Goal: Task Accomplishment & Management: Use online tool/utility

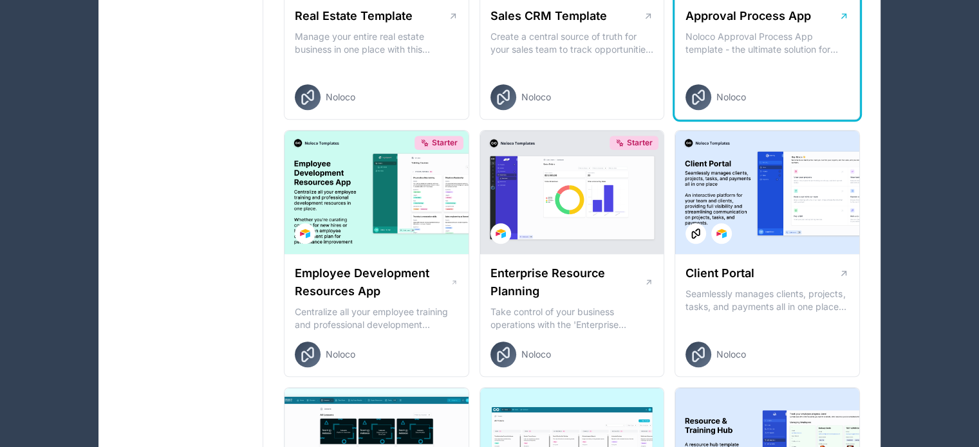
scroll to position [965, 0]
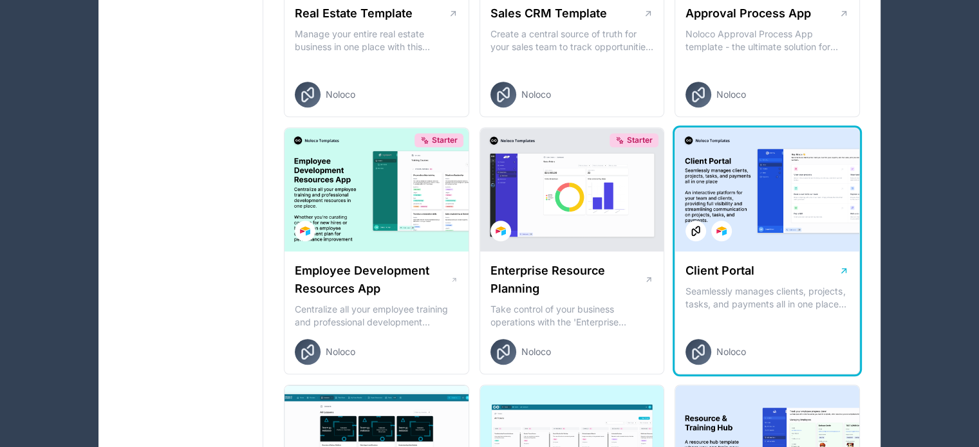
click at [789, 192] on div at bounding box center [767, 190] width 184 height 124
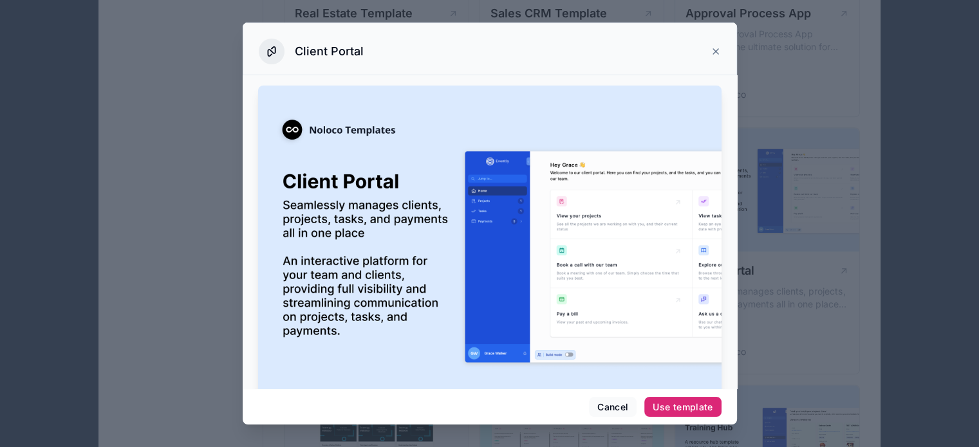
click at [683, 399] on button "Use template" at bounding box center [682, 407] width 77 height 21
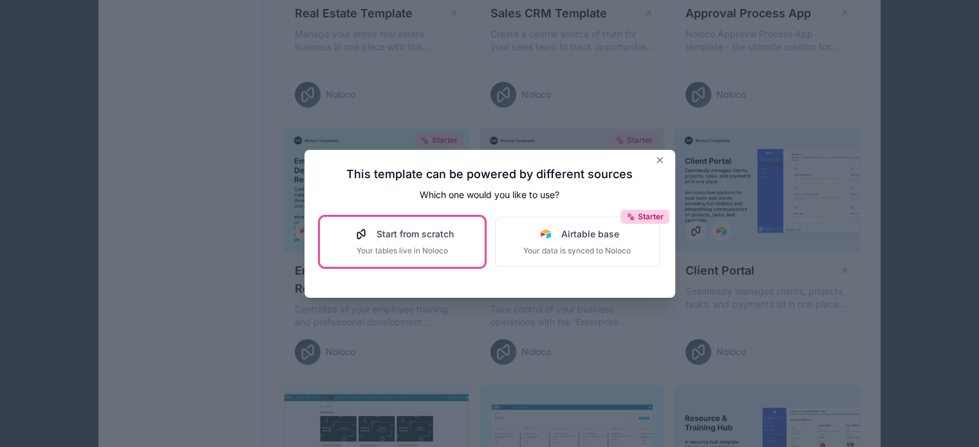
click at [411, 254] on span "Your tables live in Noloco" at bounding box center [402, 251] width 103 height 10
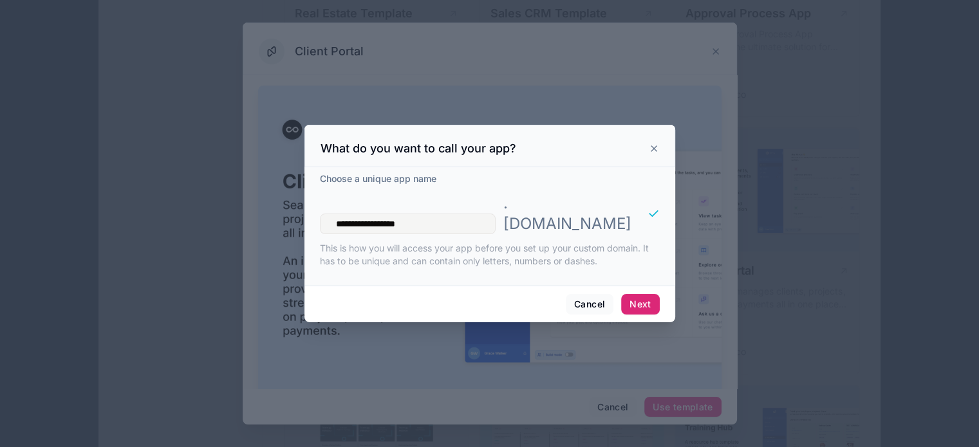
type input "**********"
click at [636, 294] on button "Next" at bounding box center [640, 304] width 38 height 21
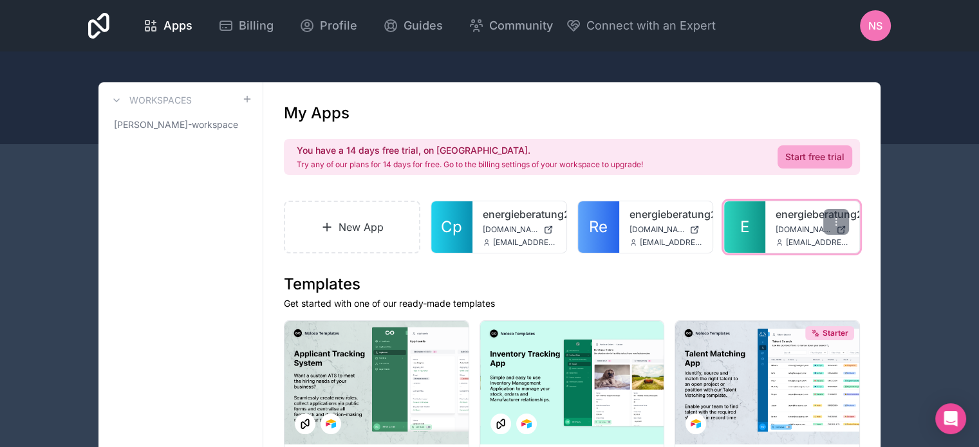
click at [784, 221] on link "energieberatung24" at bounding box center [811, 214] width 73 height 15
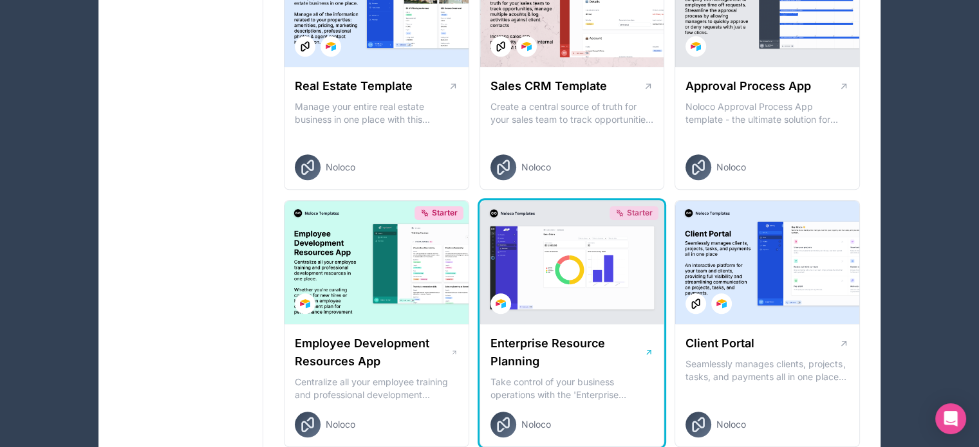
scroll to position [901, 0]
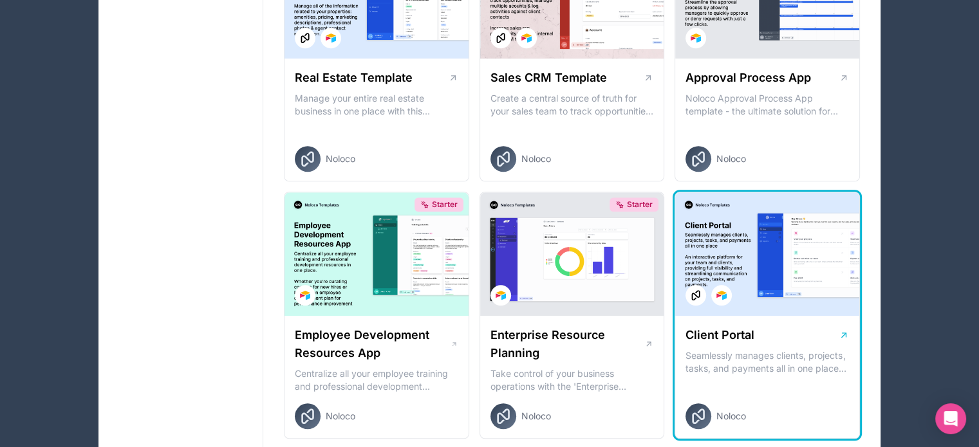
click at [793, 257] on div at bounding box center [767, 254] width 184 height 124
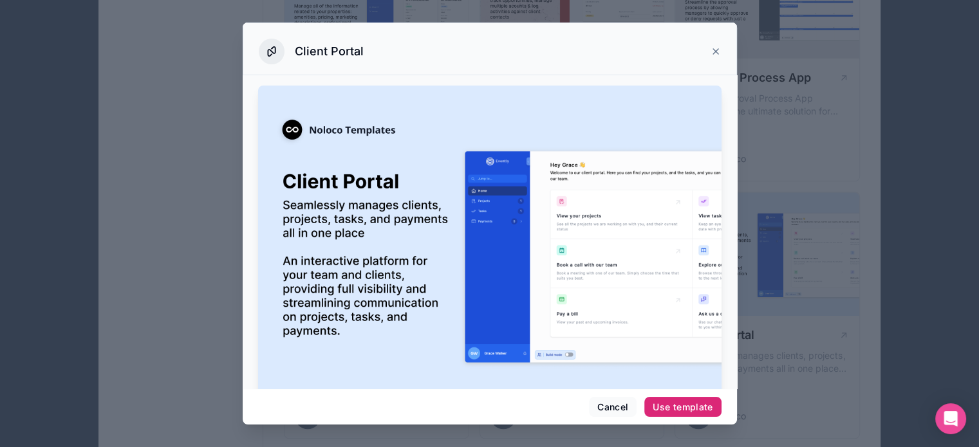
click at [674, 402] on div "Use template" at bounding box center [683, 408] width 60 height 12
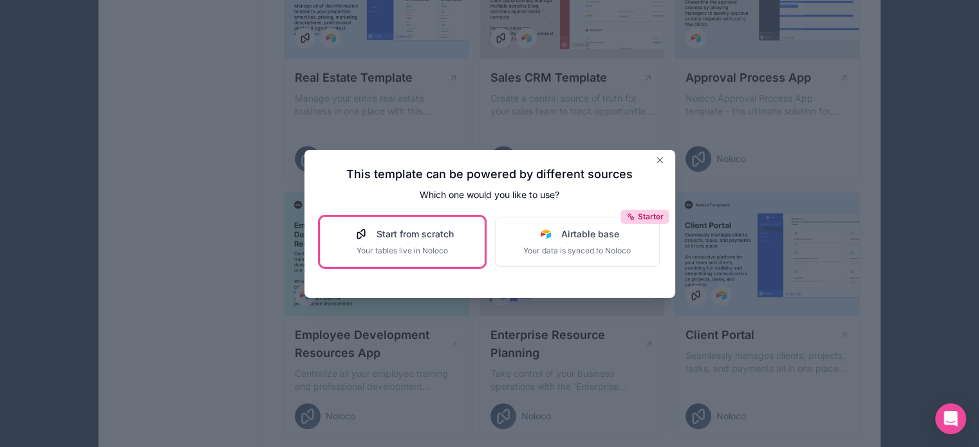
click at [432, 241] on div "Start from scratch Your tables live in Noloco" at bounding box center [402, 242] width 103 height 28
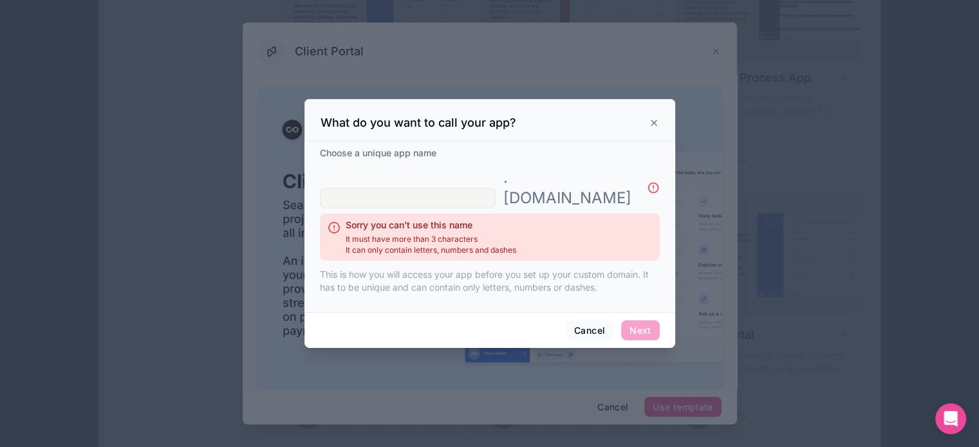
click at [425, 190] on input "text" at bounding box center [408, 198] width 176 height 21
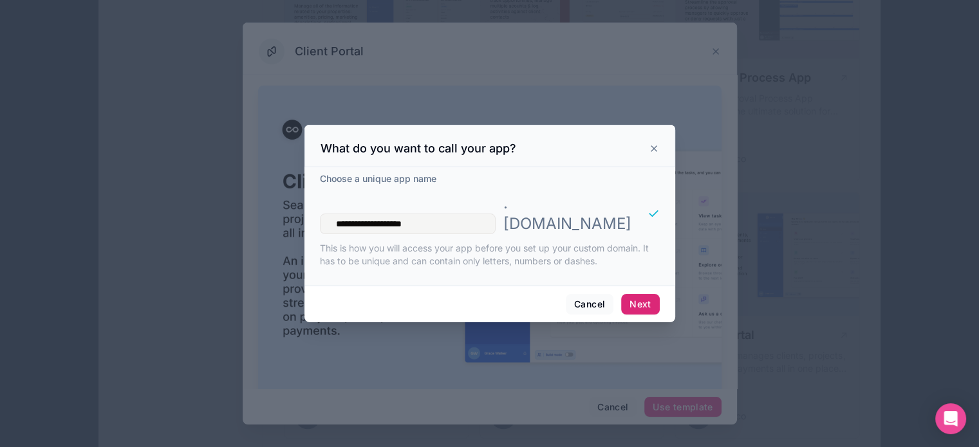
type input "**********"
click at [644, 294] on button "Next" at bounding box center [640, 304] width 38 height 21
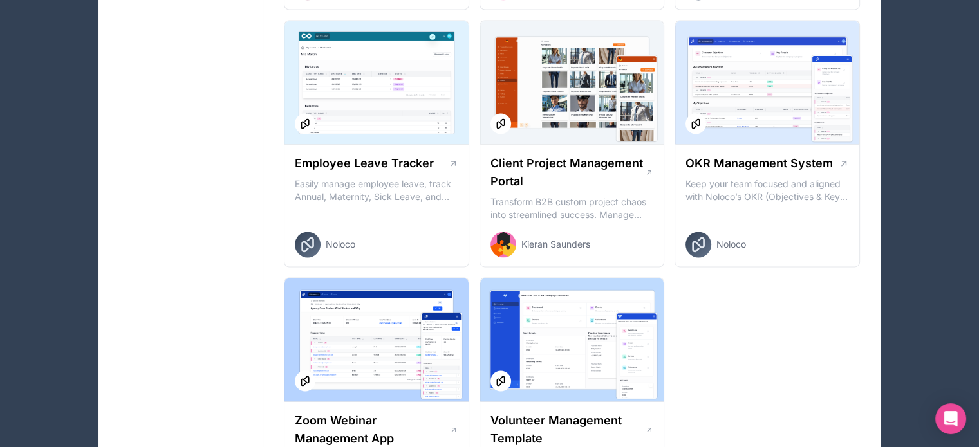
scroll to position [2067, 0]
